Goal: Check status: Check status

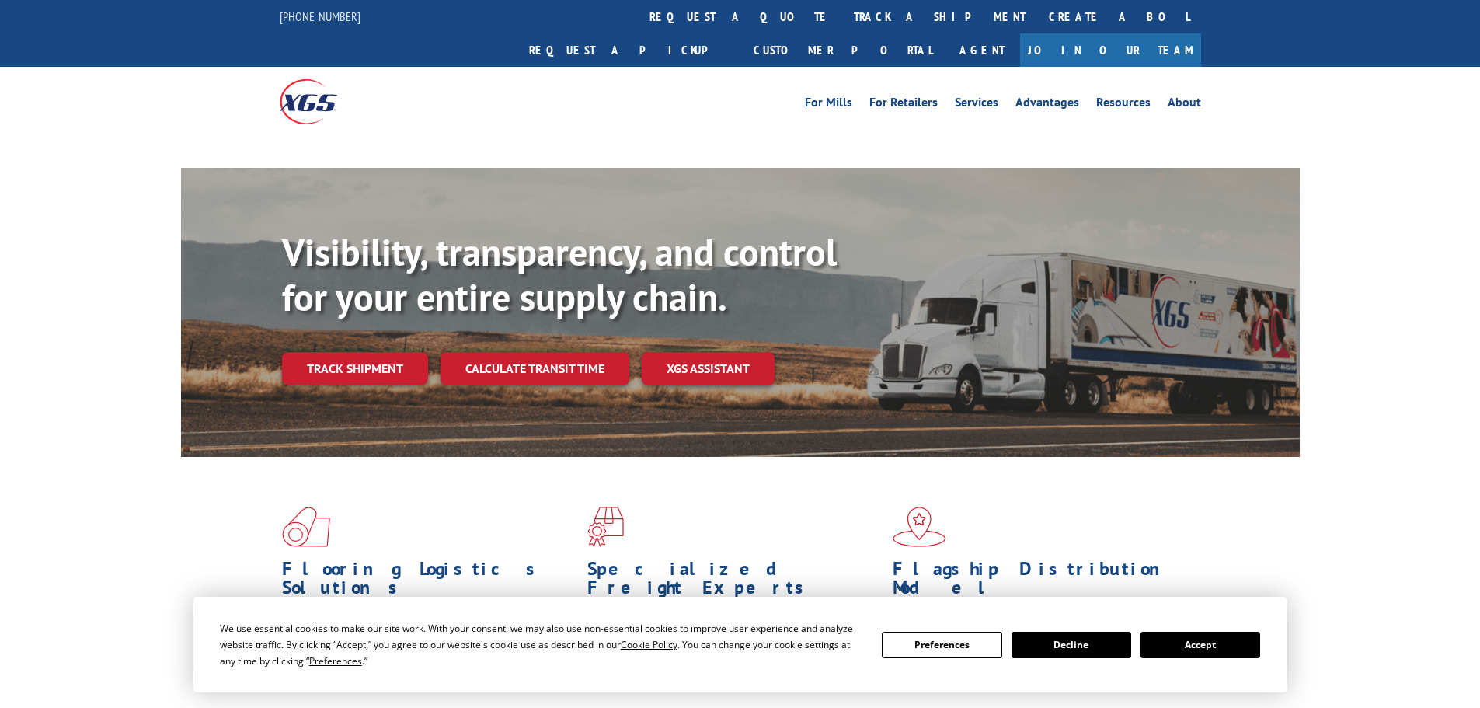
drag, startPoint x: 1188, startPoint y: 645, endPoint x: 1181, endPoint y: 608, distance: 37.2
click at [1191, 642] on button "Accept" at bounding box center [1201, 645] width 120 height 26
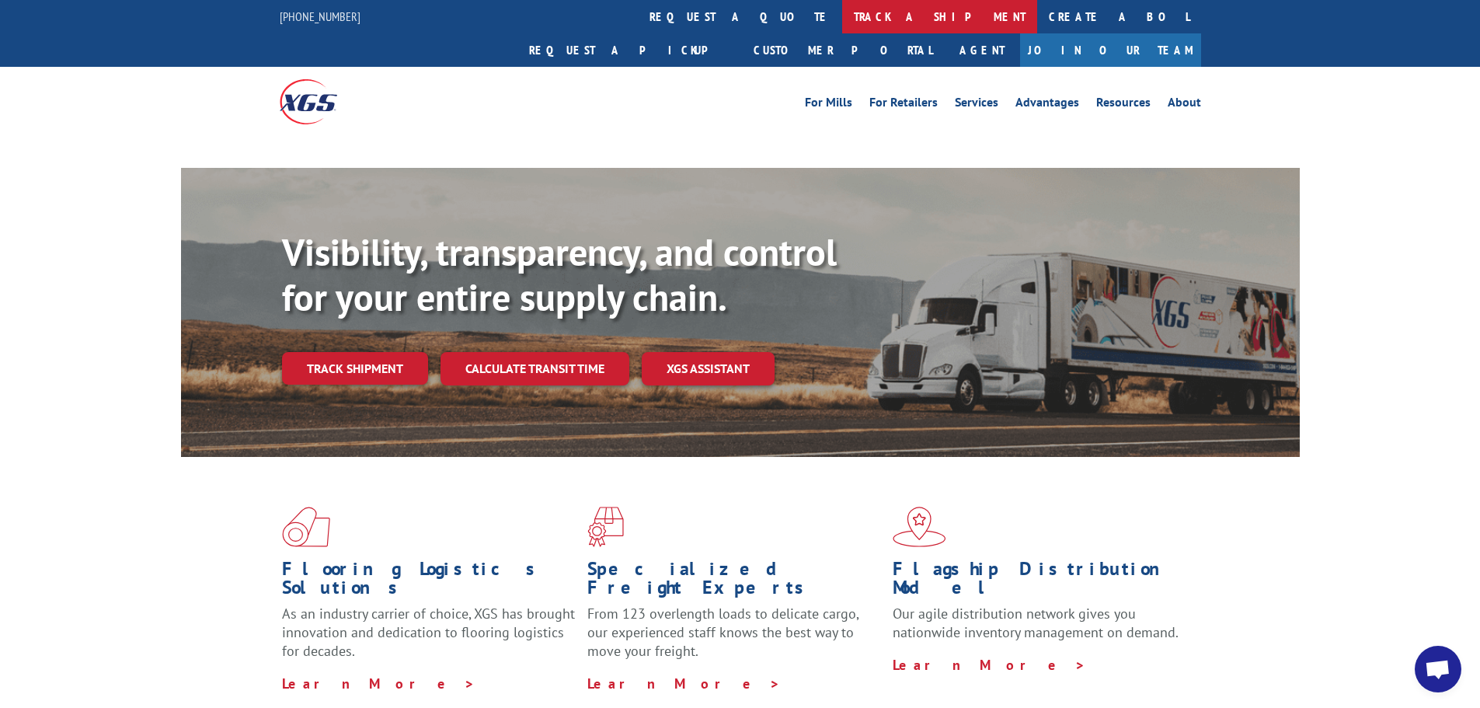
click at [842, 22] on link "track a shipment" at bounding box center [939, 16] width 195 height 33
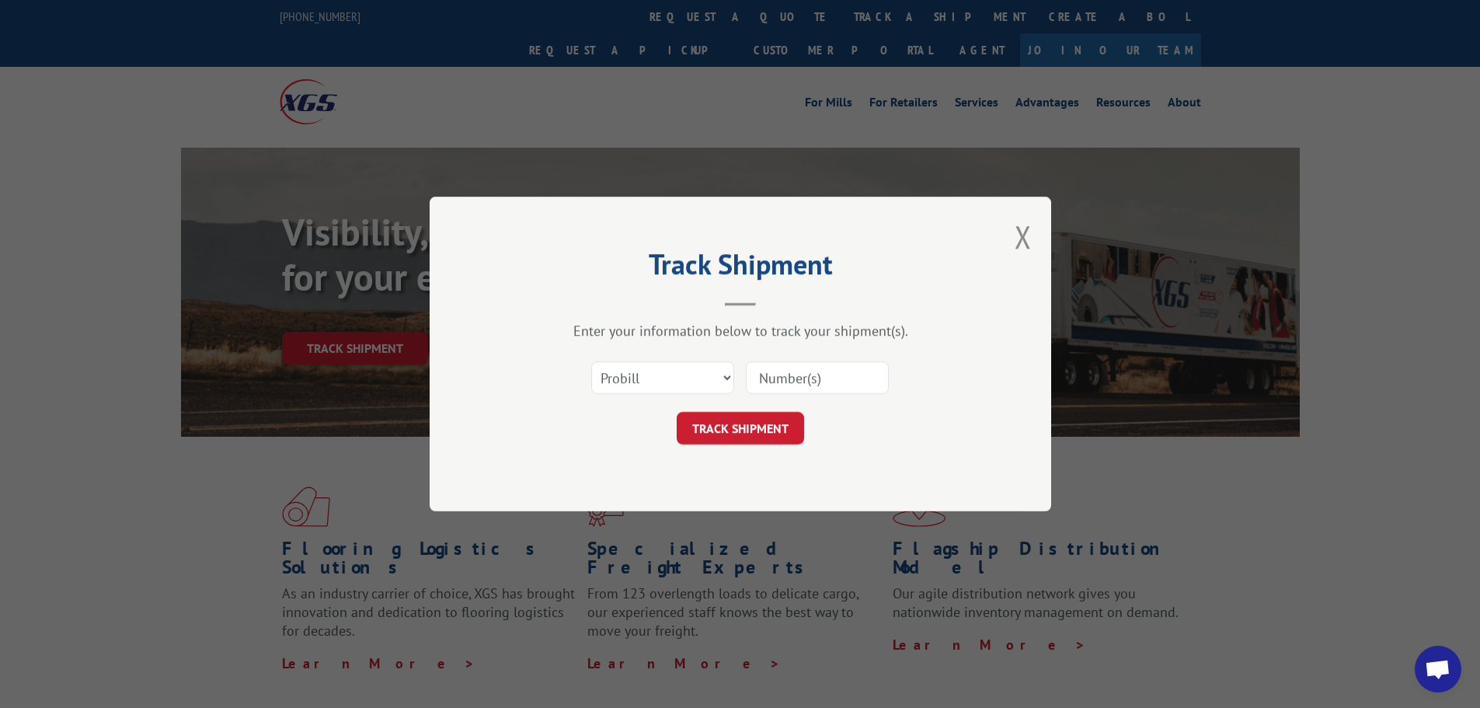
click at [682, 380] on select "Select category... Probill BOL PO" at bounding box center [662, 377] width 143 height 33
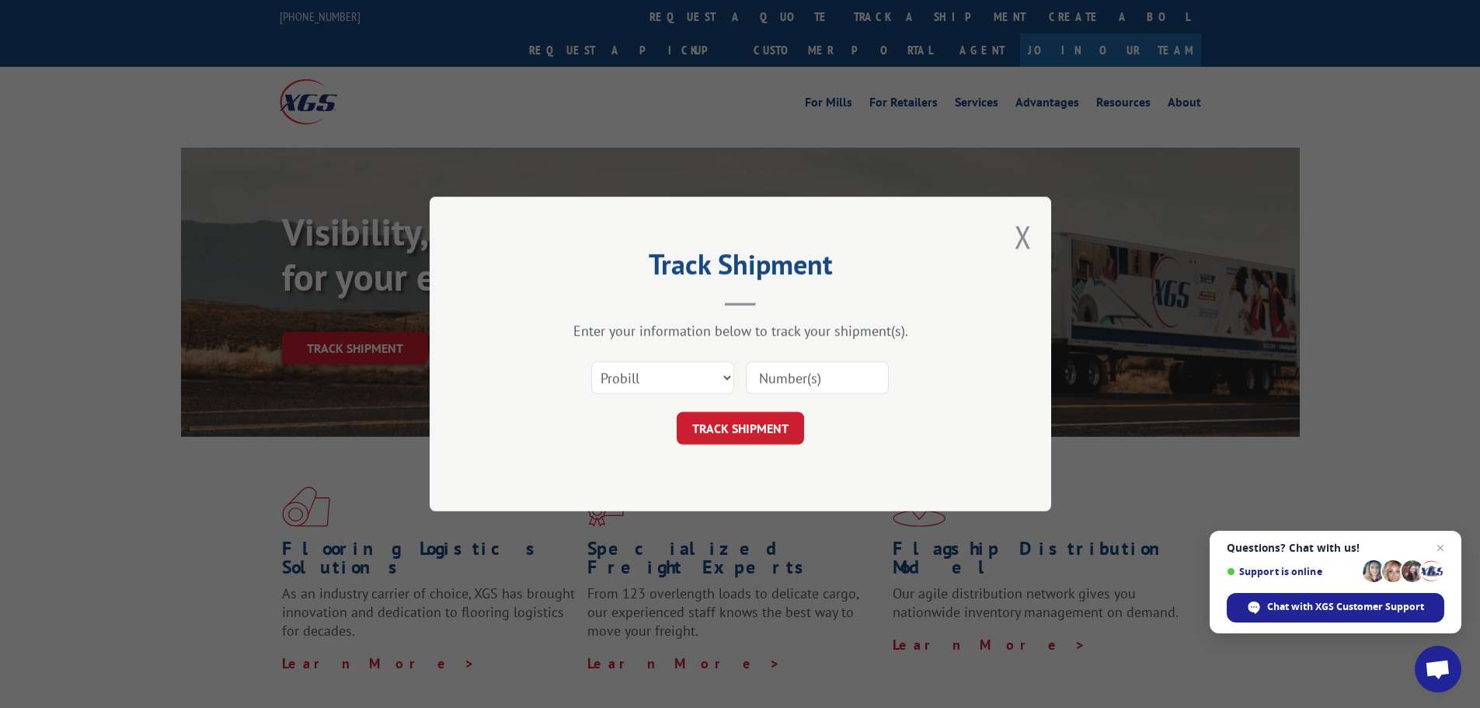
select select "bol"
click at [591, 361] on select "Select category... Probill BOL PO" at bounding box center [662, 377] width 143 height 33
click at [783, 375] on input at bounding box center [817, 377] width 143 height 33
paste input "5298472"
type input "5298472"
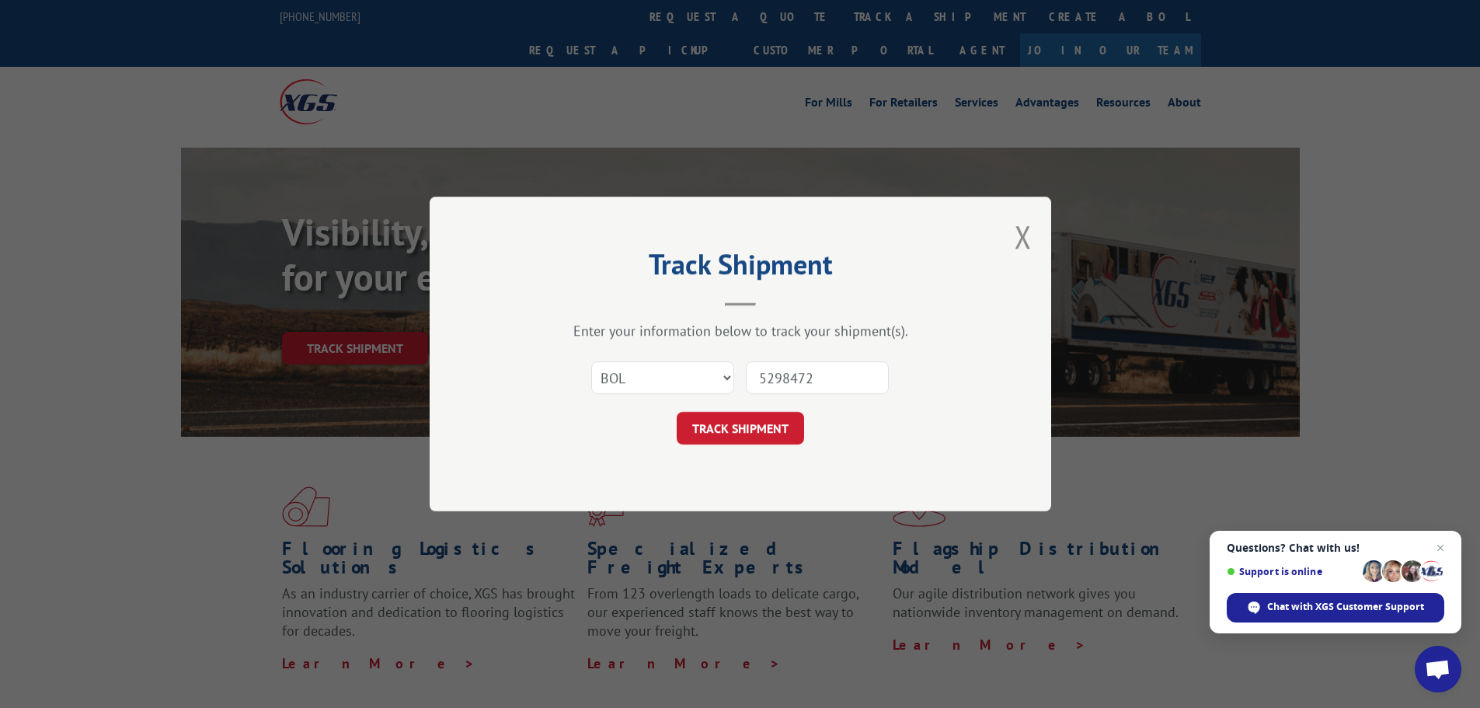
drag, startPoint x: 763, startPoint y: 424, endPoint x: 847, endPoint y: 437, distance: 84.8
click at [763, 425] on button "TRACK SHIPMENT" at bounding box center [740, 428] width 127 height 33
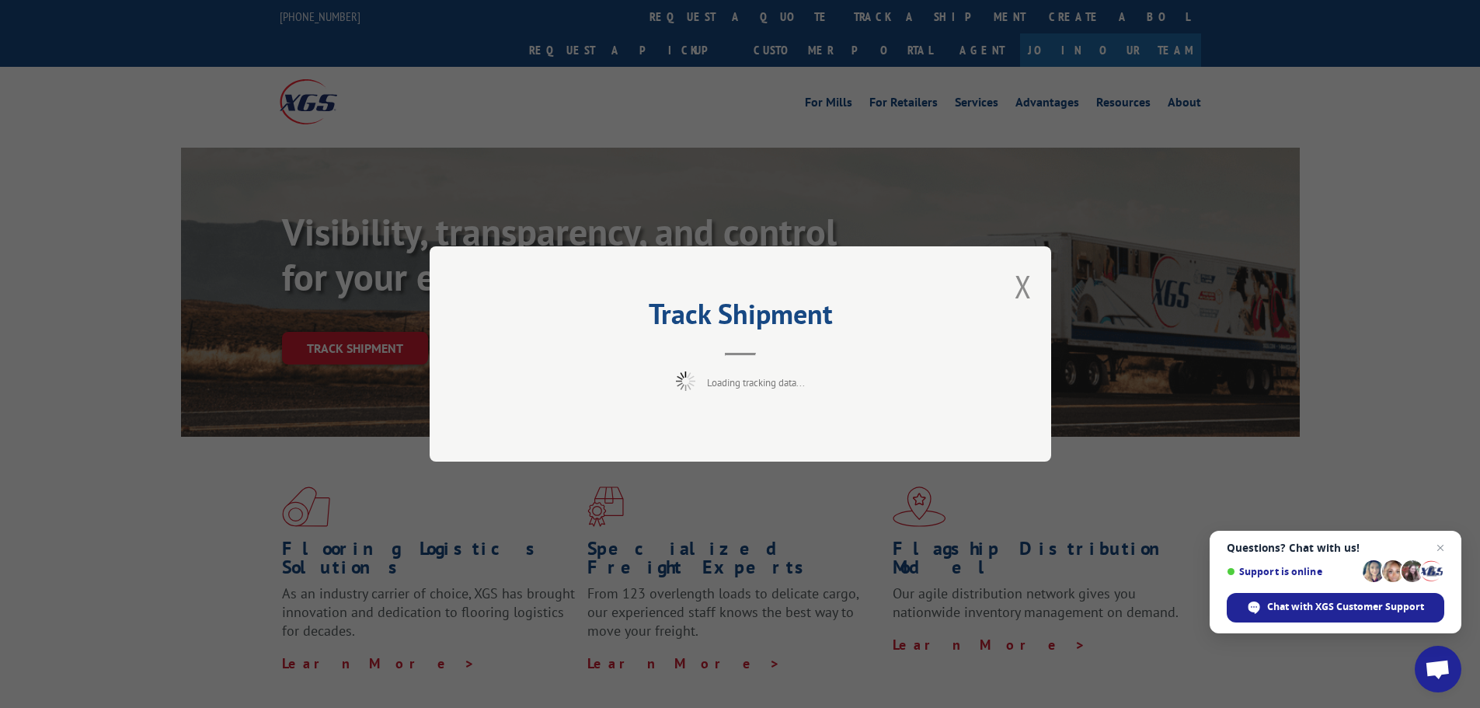
click at [1444, 549] on span "Close chat" at bounding box center [1440, 548] width 19 height 19
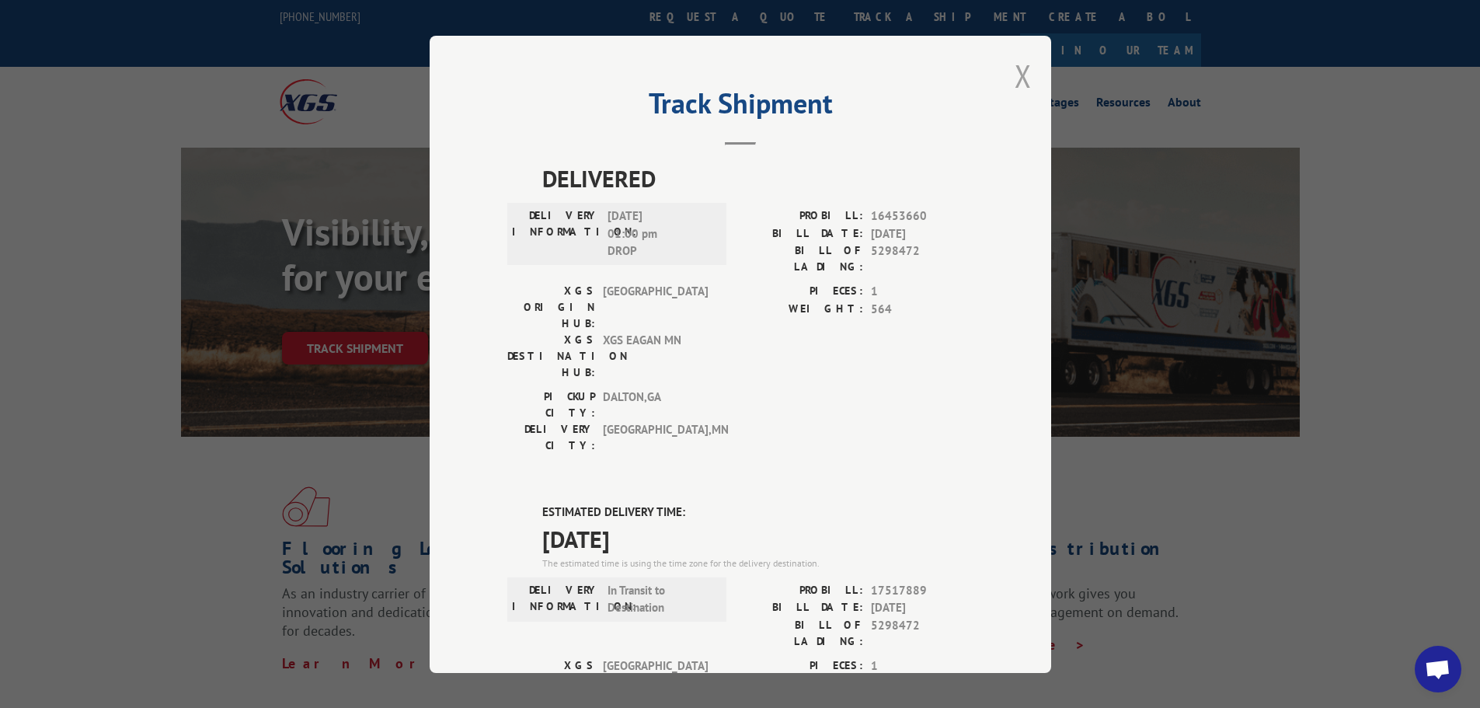
click at [1018, 85] on button "Close modal" at bounding box center [1023, 75] width 17 height 41
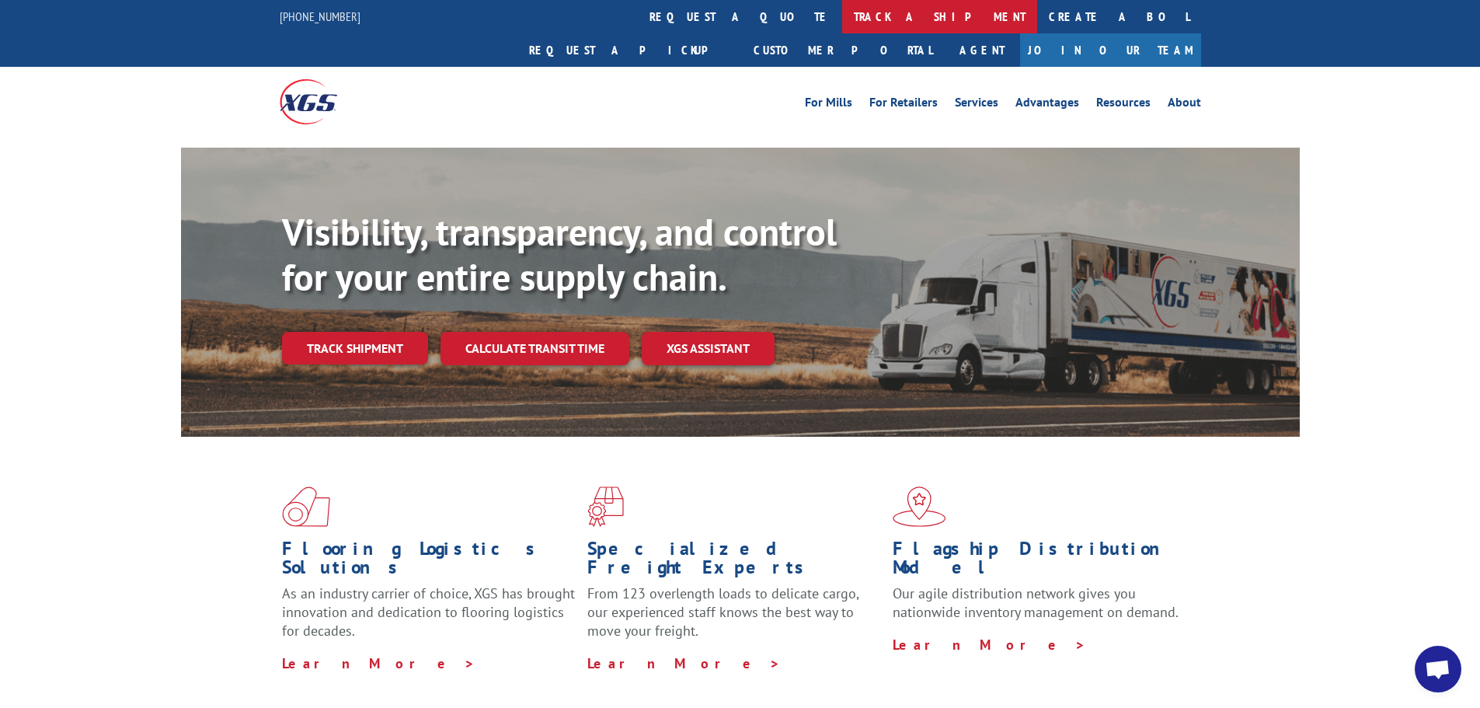
click at [842, 18] on link "track a shipment" at bounding box center [939, 16] width 195 height 33
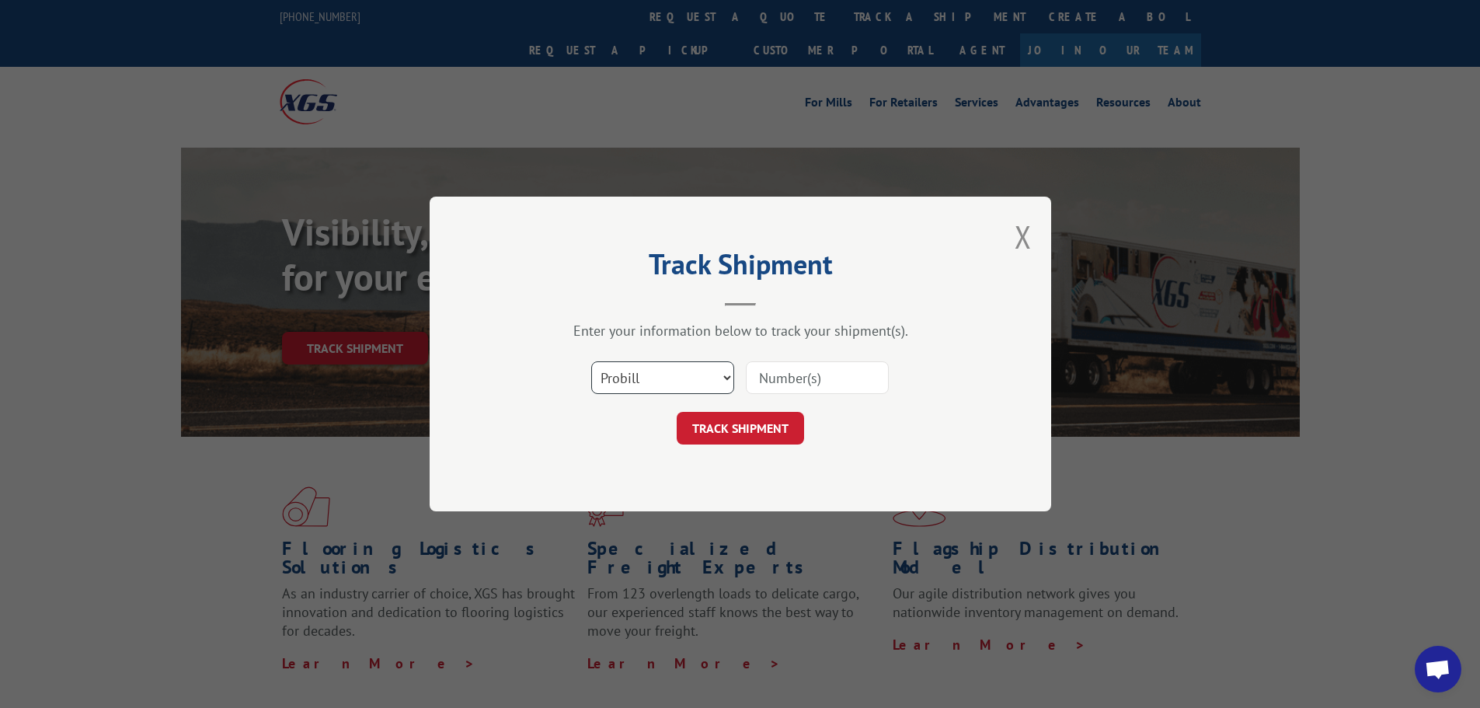
click at [639, 389] on select "Select category... Probill BOL PO" at bounding box center [662, 377] width 143 height 33
click at [591, 361] on select "Select category... Probill BOL PO" at bounding box center [662, 377] width 143 height 33
drag, startPoint x: 657, startPoint y: 376, endPoint x: 653, endPoint y: 386, distance: 10.8
click at [656, 376] on select "Select category... Probill BOL PO" at bounding box center [662, 377] width 143 height 33
select select "bol"
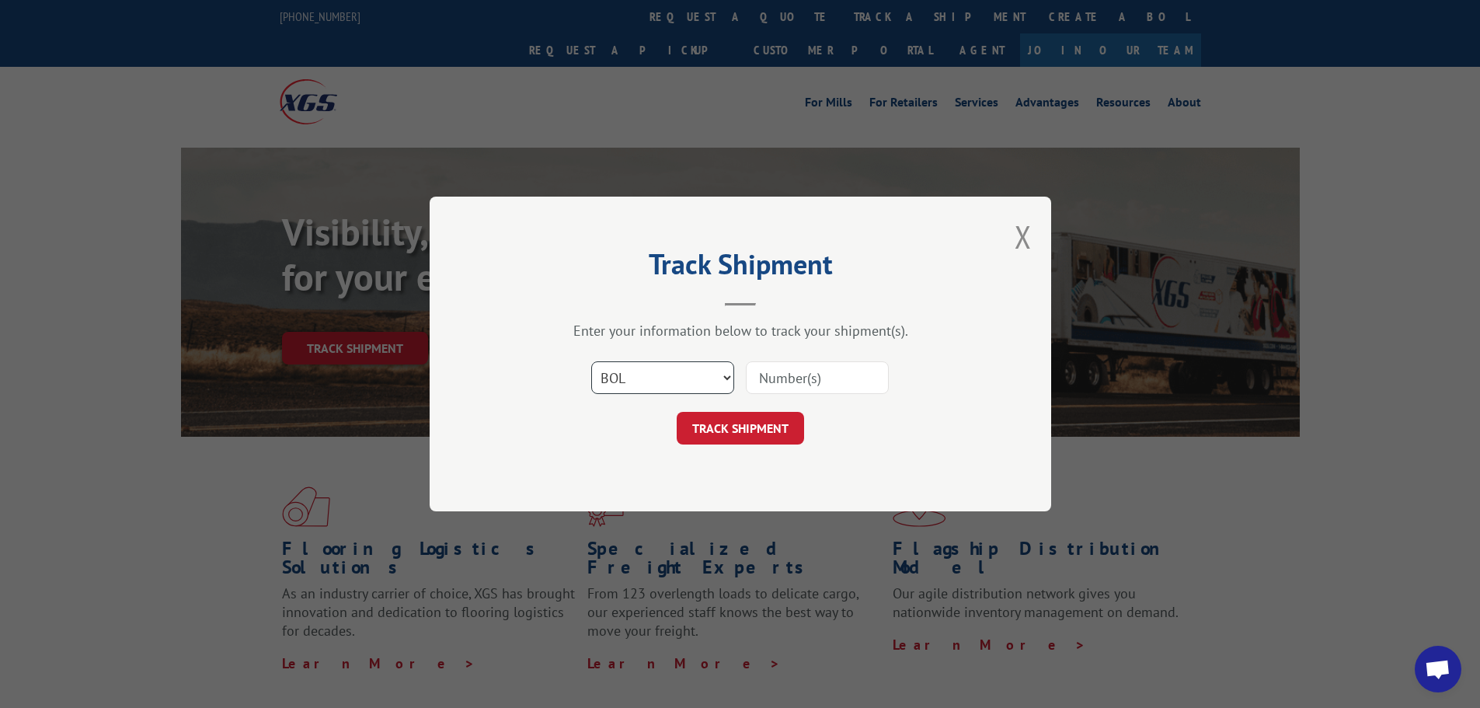
click at [591, 361] on select "Select category... Probill BOL PO" at bounding box center [662, 377] width 143 height 33
click at [780, 370] on input at bounding box center [817, 377] width 143 height 33
paste input "456573"
type input "456573"
click at [751, 426] on button "TRACK SHIPMENT" at bounding box center [740, 428] width 127 height 33
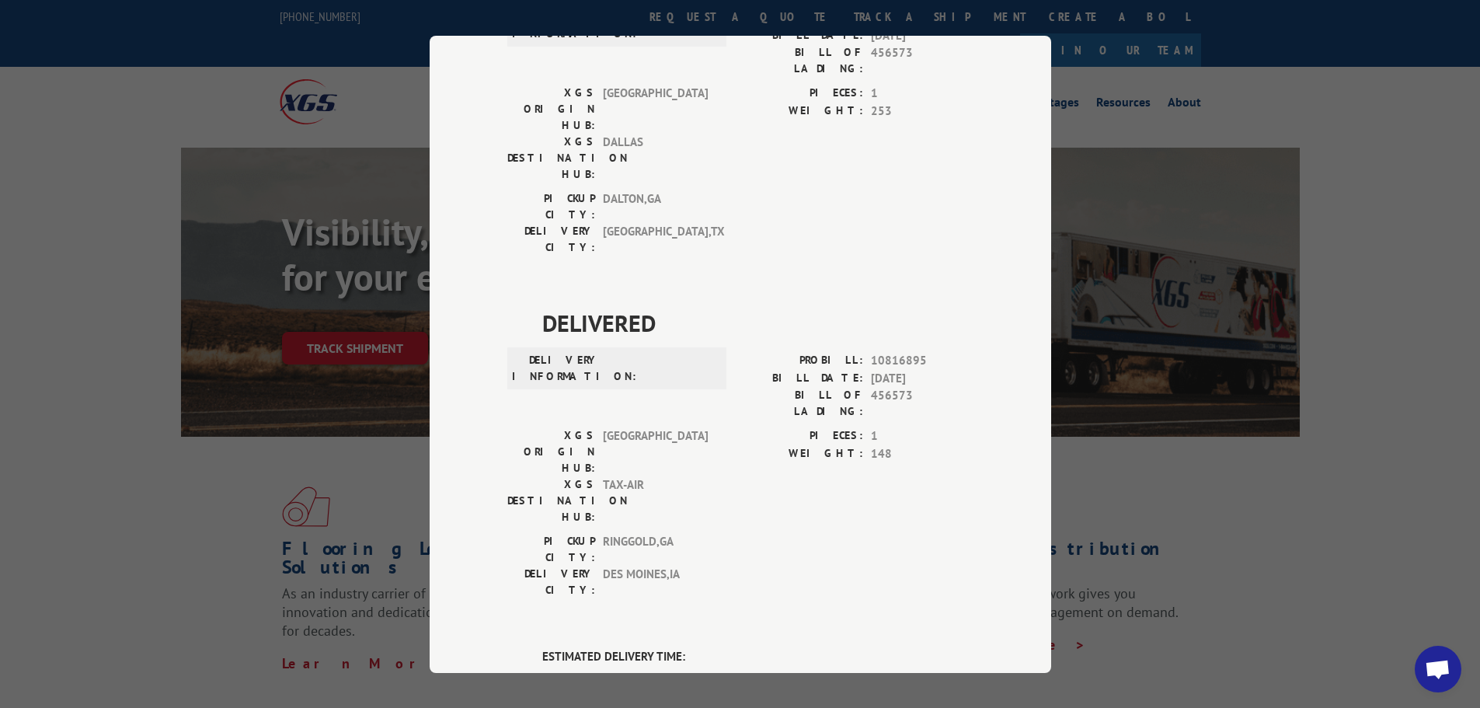
scroll to position [422, 0]
